Goal: Check status: Check status

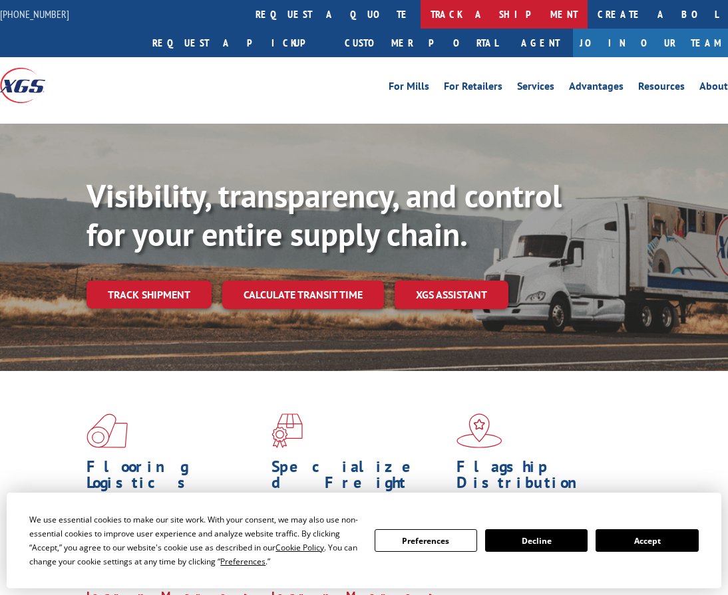
click at [420, 18] on link "track a shipment" at bounding box center [503, 14] width 167 height 29
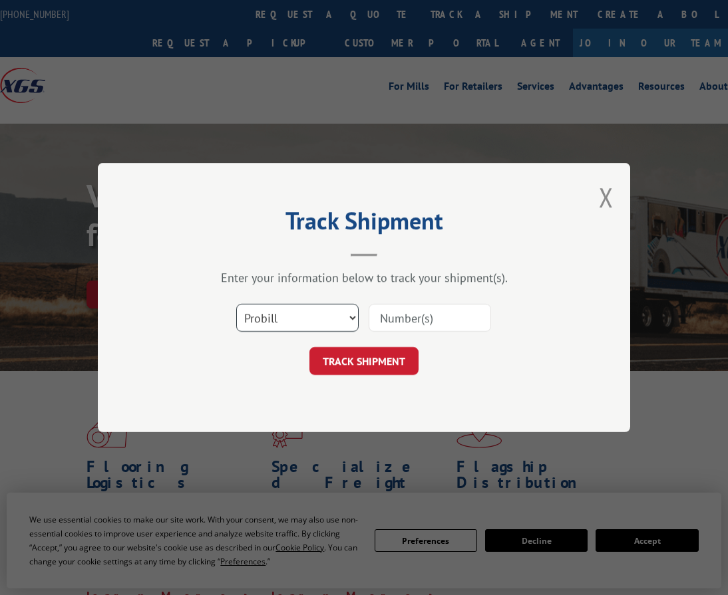
click at [324, 323] on select "Select category... Probill BOL PO" at bounding box center [297, 318] width 122 height 28
select select "bol"
click at [236, 304] on select "Select category... Probill BOL PO" at bounding box center [297, 318] width 122 height 28
click at [383, 312] on input at bounding box center [429, 318] width 122 height 28
paste input "2866062"
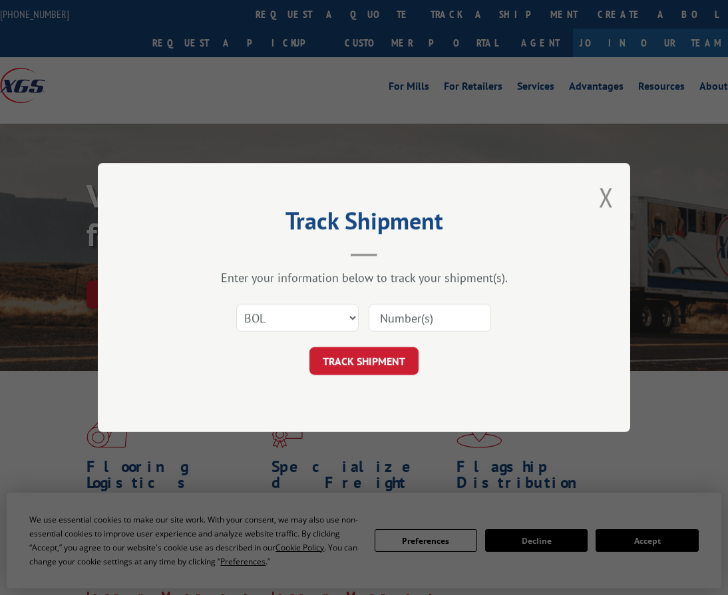
type input "2866062"
click at [387, 360] on button "TRACK SHIPMENT" at bounding box center [363, 361] width 109 height 28
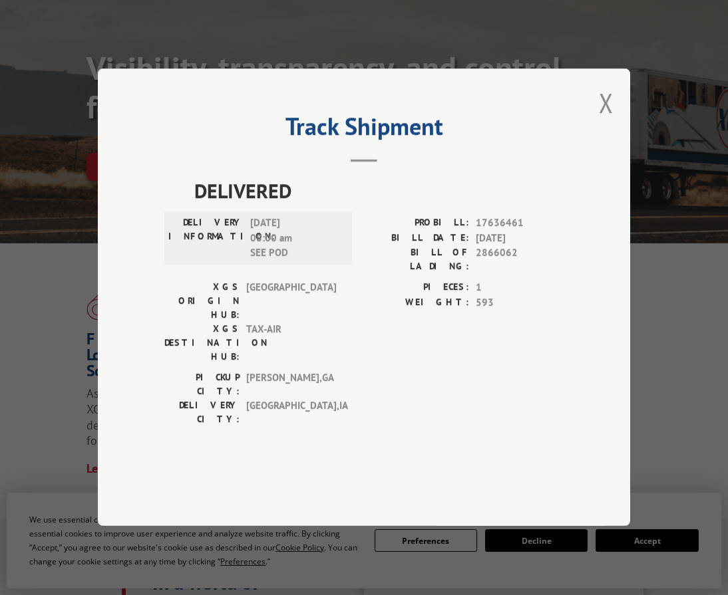
scroll to position [133, 0]
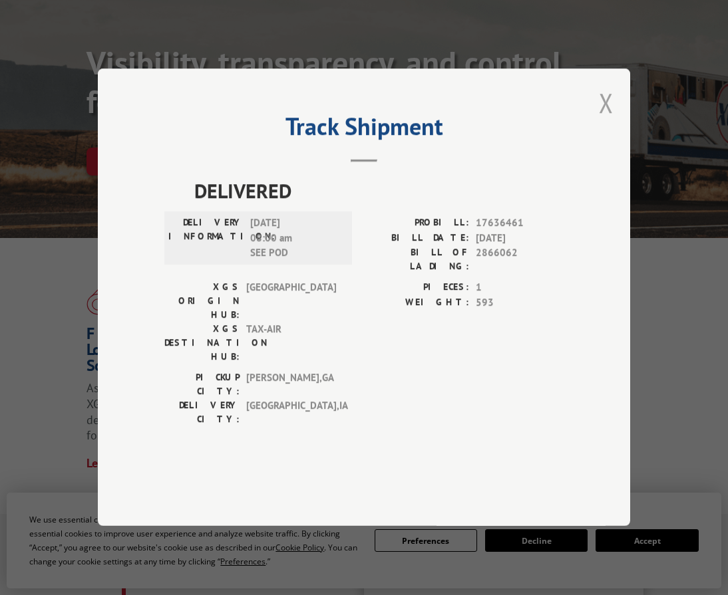
click at [605, 120] on button "Close modal" at bounding box center [606, 102] width 15 height 35
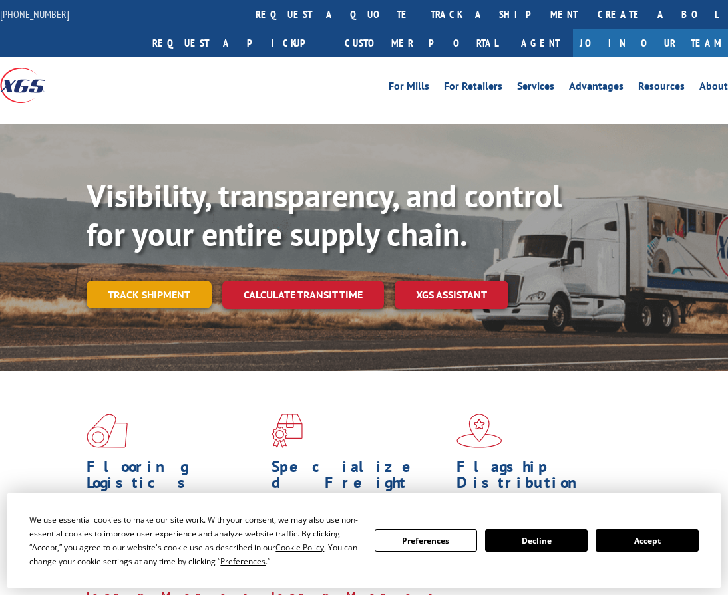
click at [172, 289] on link "Track shipment" at bounding box center [148, 295] width 125 height 28
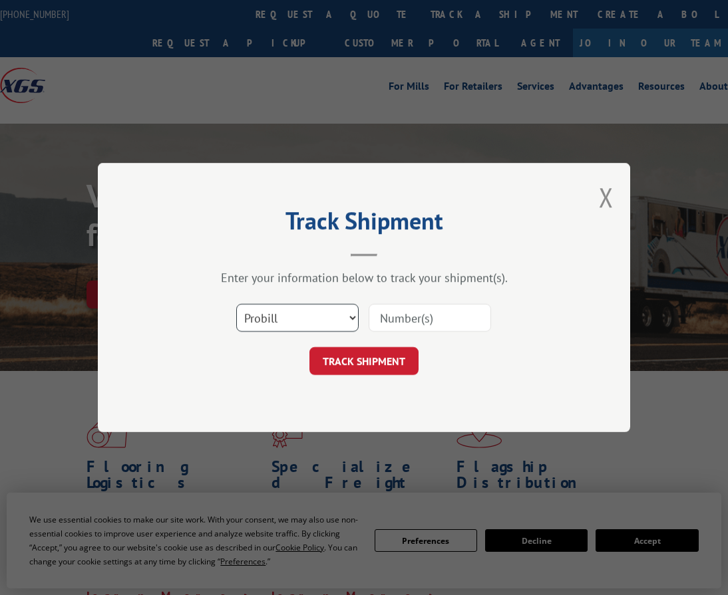
click at [302, 327] on select "Select category... Probill BOL PO" at bounding box center [297, 318] width 122 height 28
select select "bol"
click at [236, 304] on select "Select category... Probill BOL PO" at bounding box center [297, 318] width 122 height 28
click at [428, 317] on input at bounding box center [429, 318] width 122 height 28
paste input "2814323"
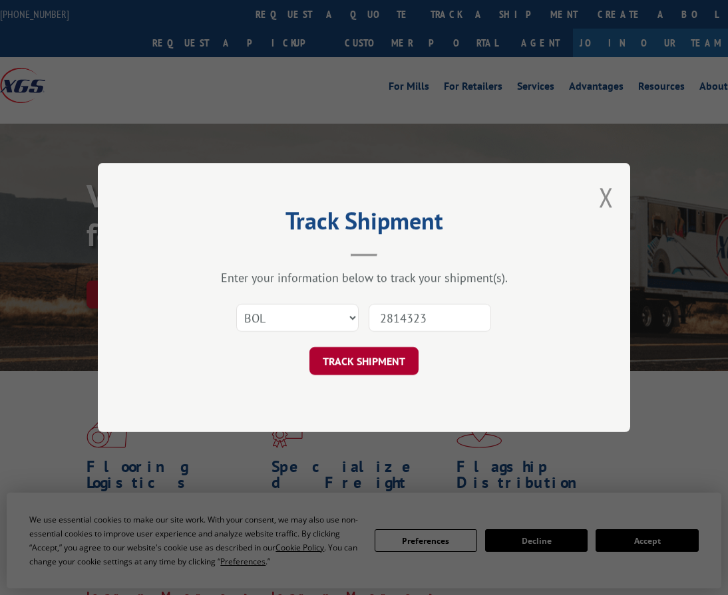
type input "2814323"
click at [386, 358] on button "TRACK SHIPMENT" at bounding box center [363, 361] width 109 height 28
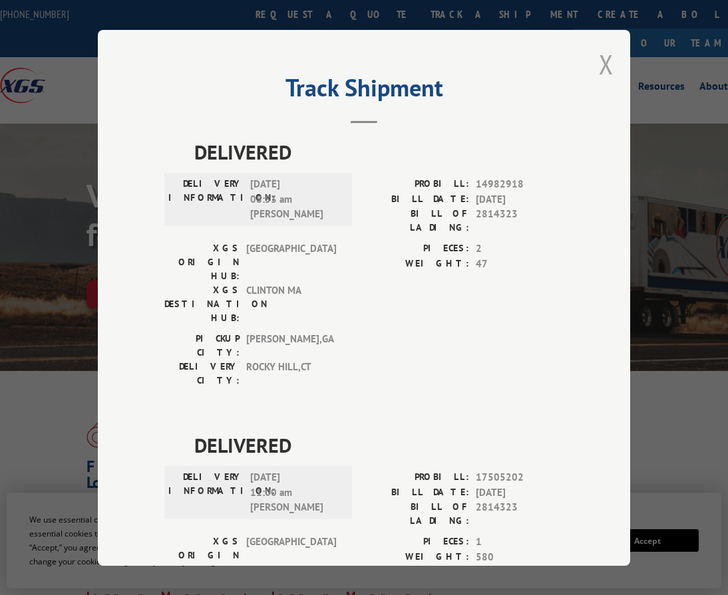
click at [599, 60] on button "Close modal" at bounding box center [606, 64] width 15 height 35
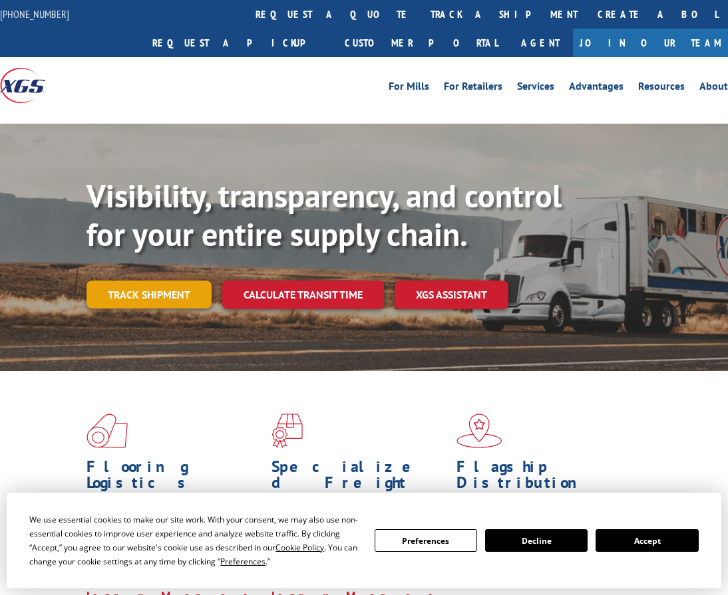
click at [129, 301] on link "Track shipment" at bounding box center [148, 295] width 125 height 28
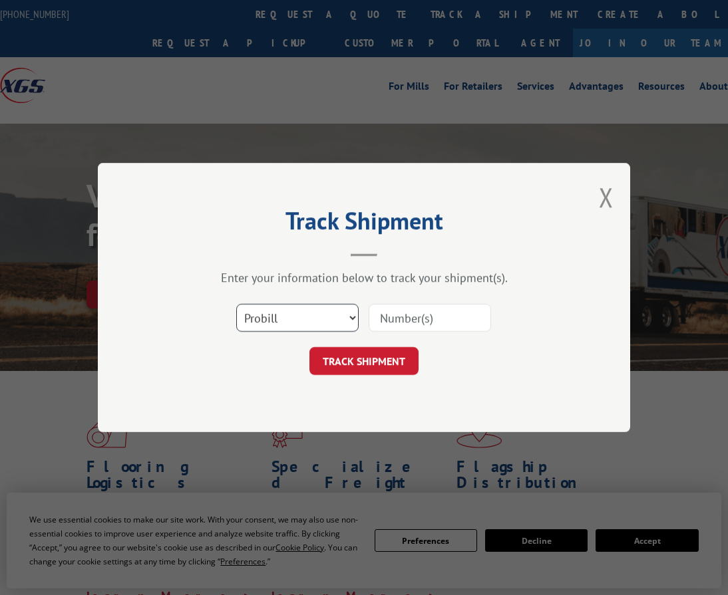
click at [274, 323] on select "Select category... Probill BOL PO" at bounding box center [297, 318] width 122 height 28
select select "po"
click at [236, 304] on select "Select category... Probill BOL PO" at bounding box center [297, 318] width 122 height 28
click at [388, 317] on input at bounding box center [429, 318] width 122 height 28
paste input "296449842"
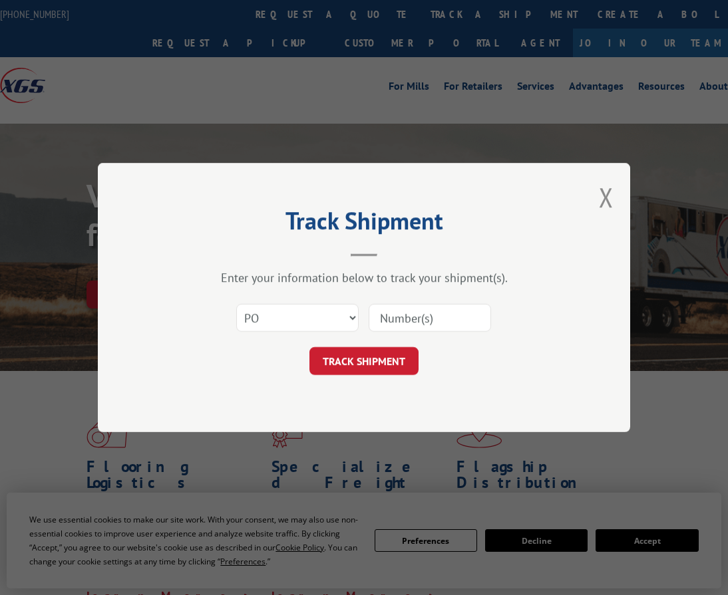
type input "296449842"
click at [370, 372] on button "TRACK SHIPMENT" at bounding box center [363, 361] width 109 height 28
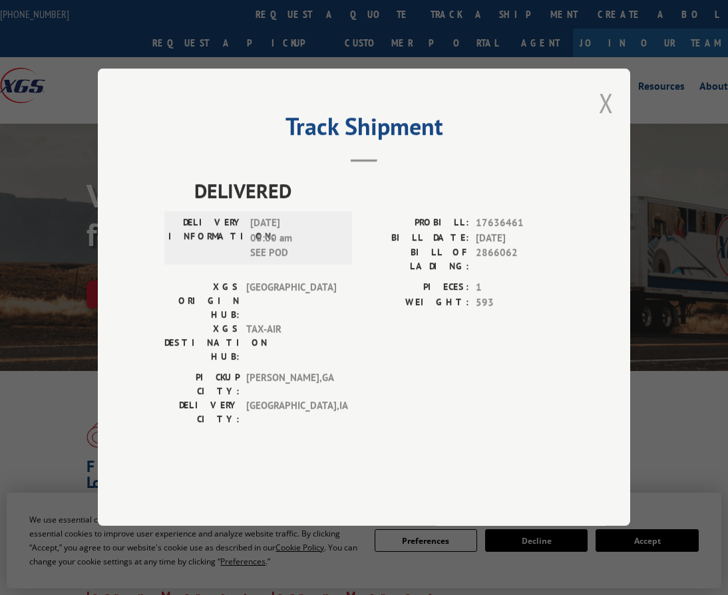
click at [605, 120] on button "Close modal" at bounding box center [606, 102] width 15 height 35
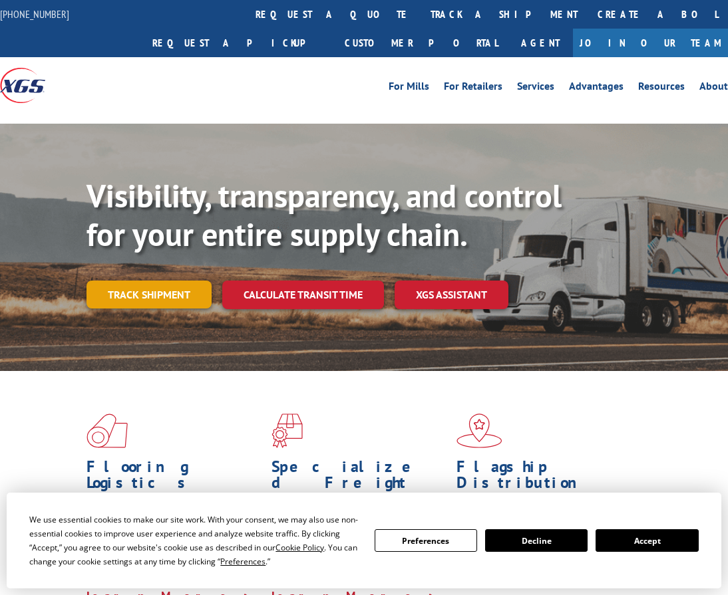
drag, startPoint x: 154, startPoint y: 287, endPoint x: 162, endPoint y: 288, distance: 8.1
click at [154, 287] on link "Track shipment" at bounding box center [148, 295] width 125 height 28
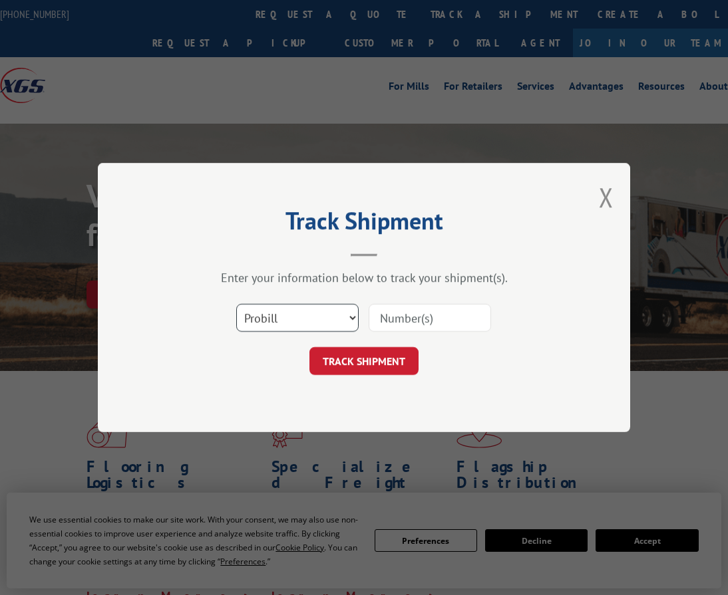
click at [309, 324] on select "Select category... Probill BOL PO" at bounding box center [297, 318] width 122 height 28
select select "bol"
click at [236, 304] on select "Select category... Probill BOL PO" at bounding box center [297, 318] width 122 height 28
click at [410, 323] on input at bounding box center [429, 318] width 122 height 28
paste input "296449842"
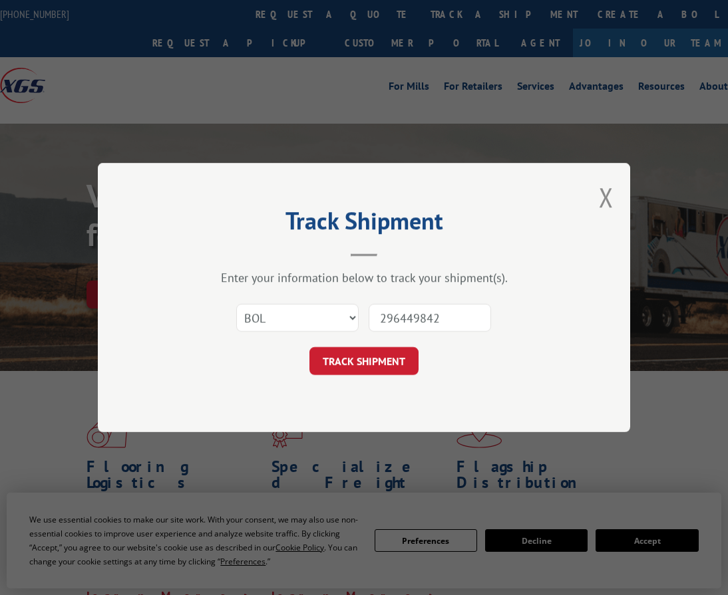
type input "296449842"
click at [337, 315] on select "Select category... Probill BOL PO" at bounding box center [297, 318] width 122 height 28
select select "po"
click at [236, 304] on select "Select category... Probill BOL PO" at bounding box center [297, 318] width 122 height 28
click at [381, 364] on button "TRACK SHIPMENT" at bounding box center [363, 361] width 109 height 28
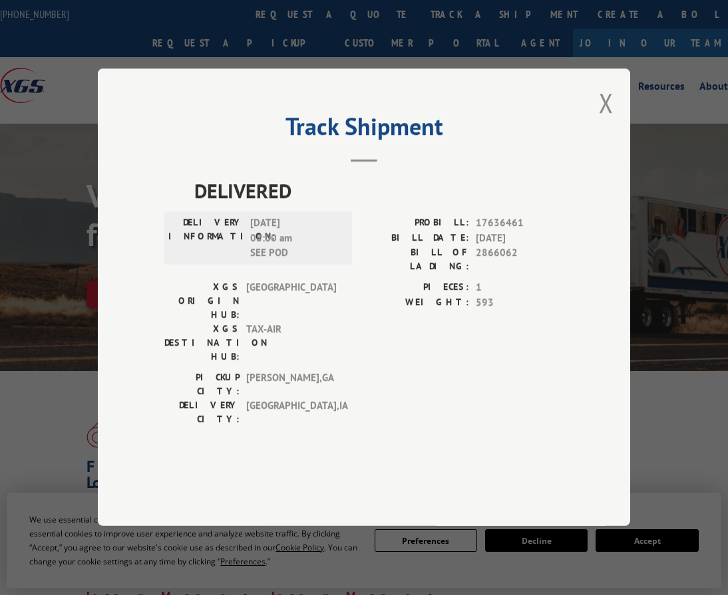
click at [504, 231] on span "17636461" at bounding box center [520, 223] width 88 height 15
click at [493, 311] on span "593" at bounding box center [520, 302] width 88 height 15
click at [605, 120] on button "Close modal" at bounding box center [606, 102] width 15 height 35
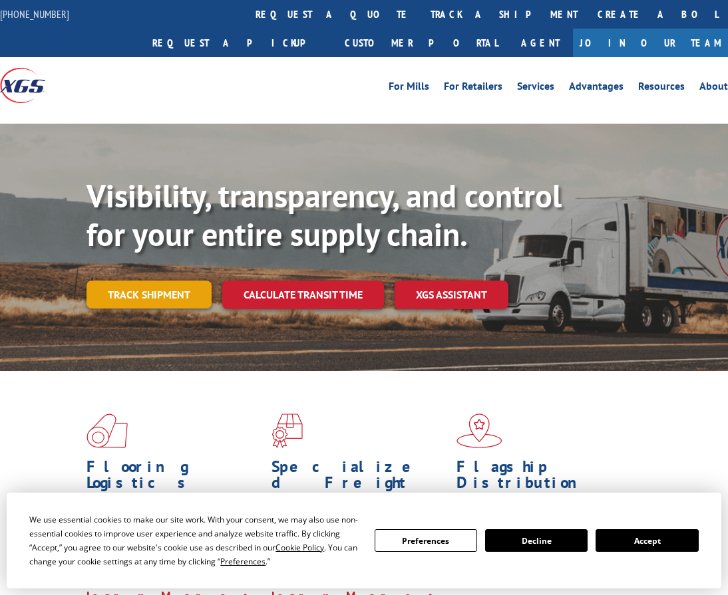
click at [128, 295] on link "Track shipment" at bounding box center [148, 295] width 125 height 28
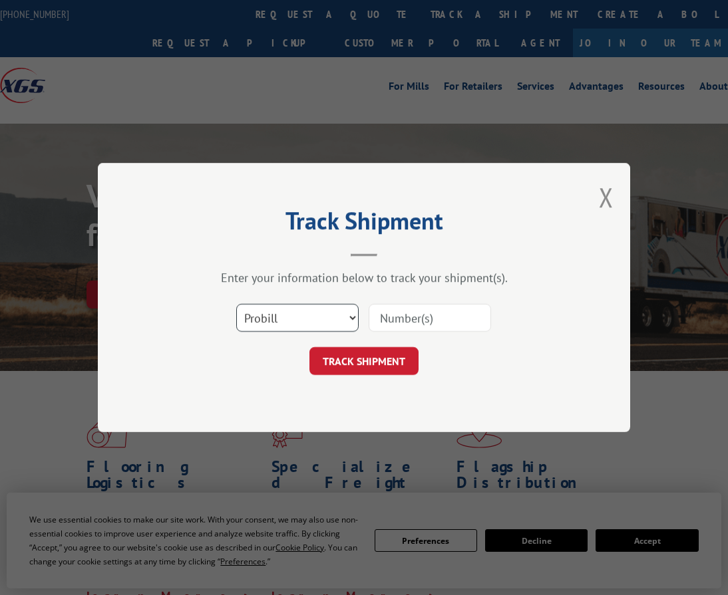
click at [299, 313] on select "Select category... Probill BOL PO" at bounding box center [297, 318] width 122 height 28
select select "bol"
click at [236, 304] on select "Select category... Probill BOL PO" at bounding box center [297, 318] width 122 height 28
click at [478, 319] on input at bounding box center [429, 318] width 122 height 28
paste input "BOL XGSI 2866062"
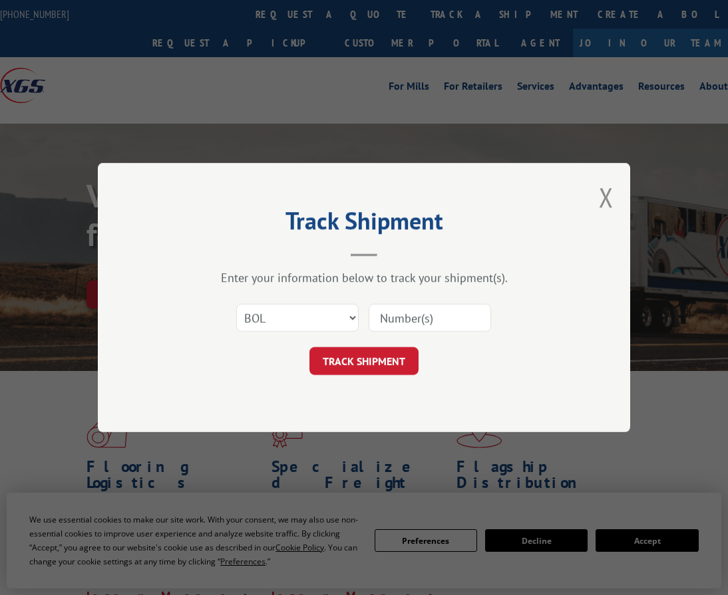
type input "BOL XGSI 2866062"
click at [396, 364] on button "TRACK SHIPMENT" at bounding box center [363, 361] width 109 height 28
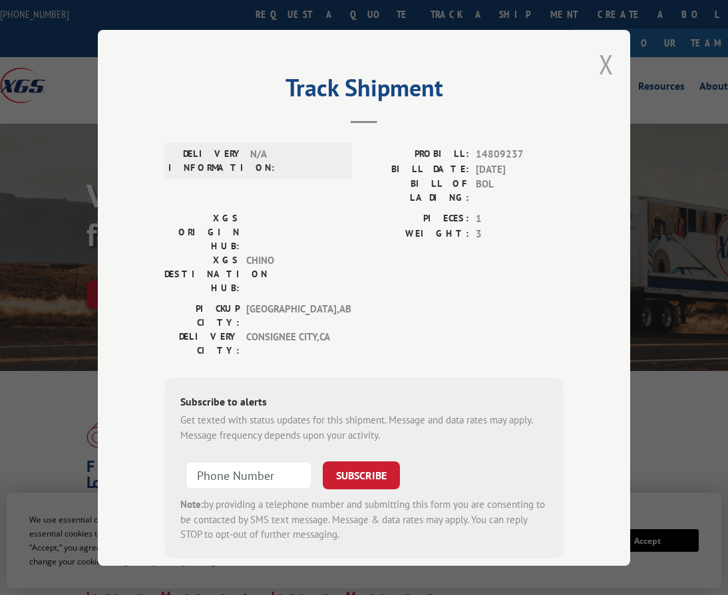
click at [608, 61] on button "Close modal" at bounding box center [606, 64] width 15 height 35
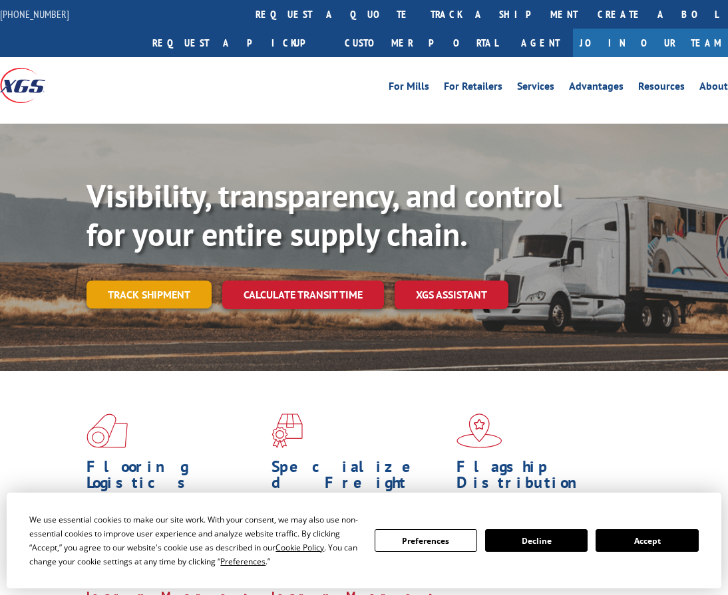
click at [158, 304] on link "Track shipment" at bounding box center [148, 295] width 125 height 28
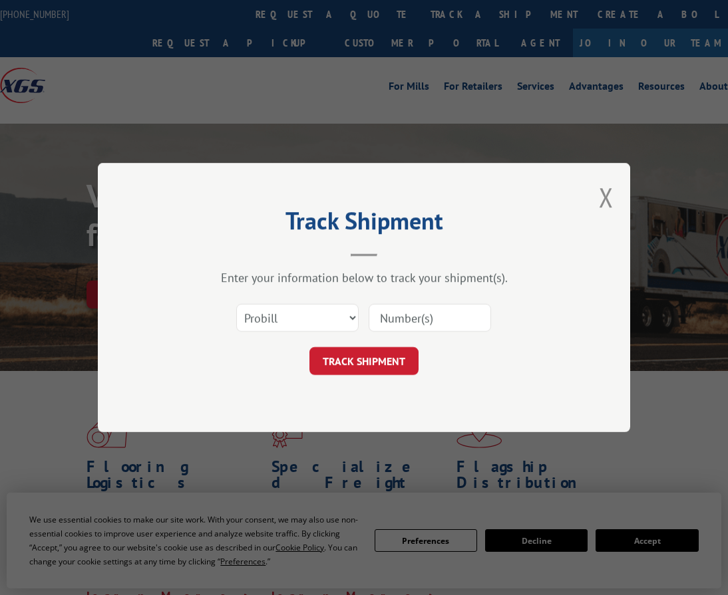
click at [435, 319] on input at bounding box center [429, 318] width 122 height 28
paste input "BOL XGSI 2866062"
drag, startPoint x: 431, startPoint y: 317, endPoint x: 295, endPoint y: 313, distance: 135.7
click at [295, 313] on div "Select category... Probill BOL PO BOL XGSI 2866062" at bounding box center [363, 318] width 399 height 44
type input "2866062"
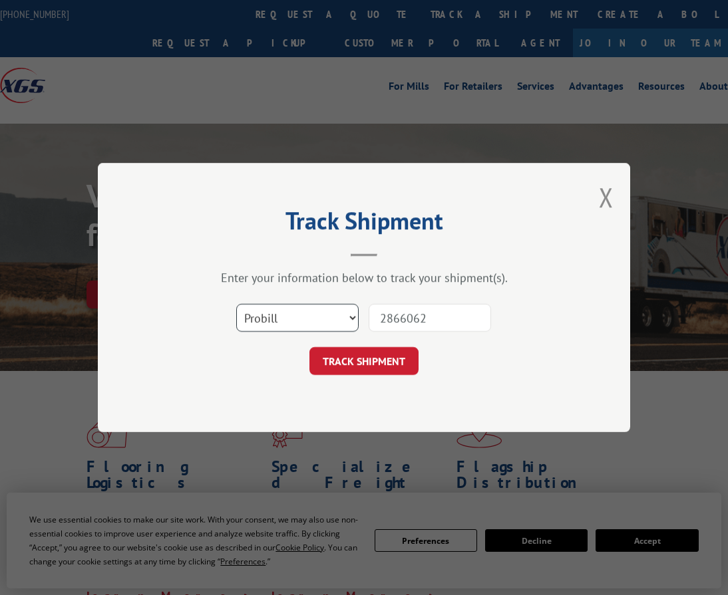
click at [279, 315] on select "Select category... Probill BOL PO" at bounding box center [297, 318] width 122 height 28
select select "bol"
click at [236, 304] on select "Select category... Probill BOL PO" at bounding box center [297, 318] width 122 height 28
click at [396, 358] on button "TRACK SHIPMENT" at bounding box center [363, 361] width 109 height 28
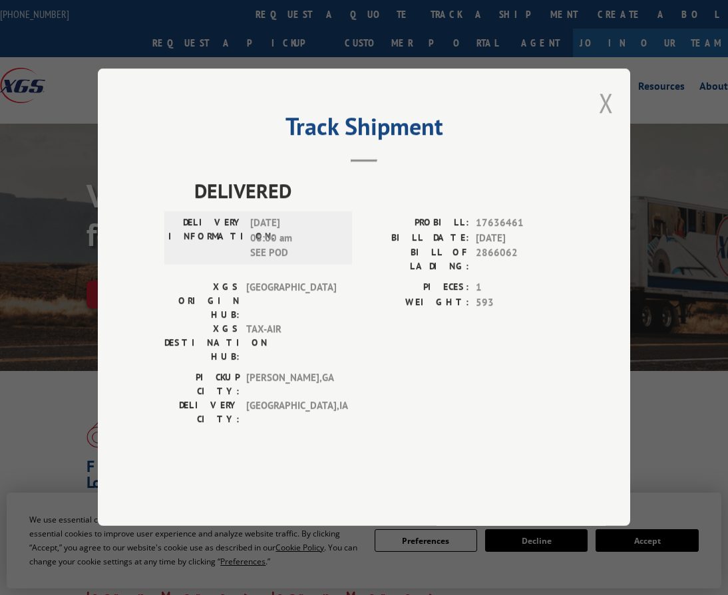
click at [601, 120] on button "Close modal" at bounding box center [606, 102] width 15 height 35
